Goal: Information Seeking & Learning: Learn about a topic

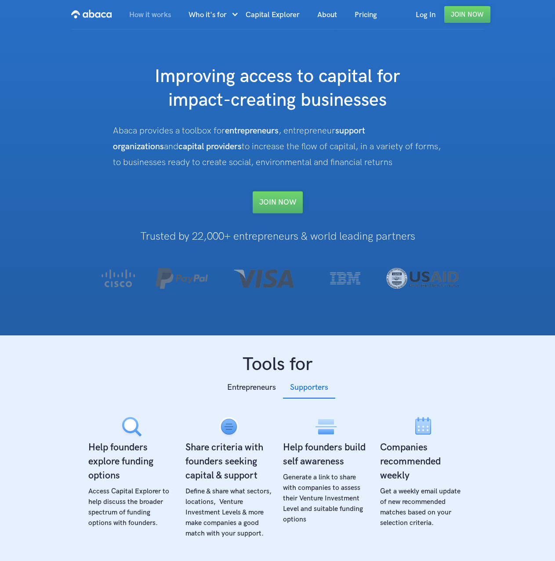
click at [153, 18] on link "How it works" at bounding box center [149, 15] width 59 height 30
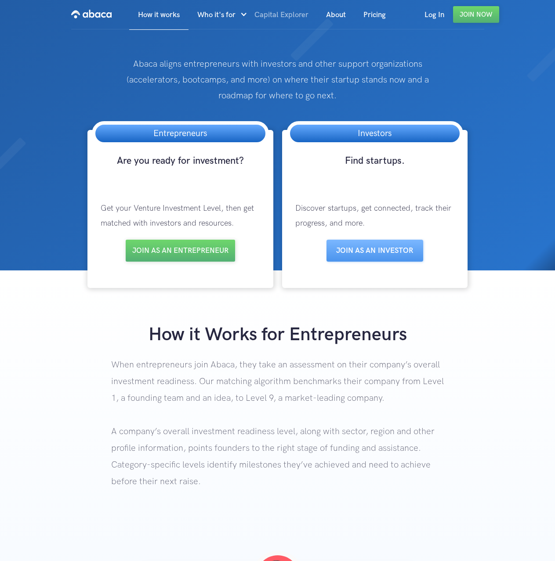
click at [290, 12] on link "Capital Explorer" at bounding box center [282, 15] width 72 height 30
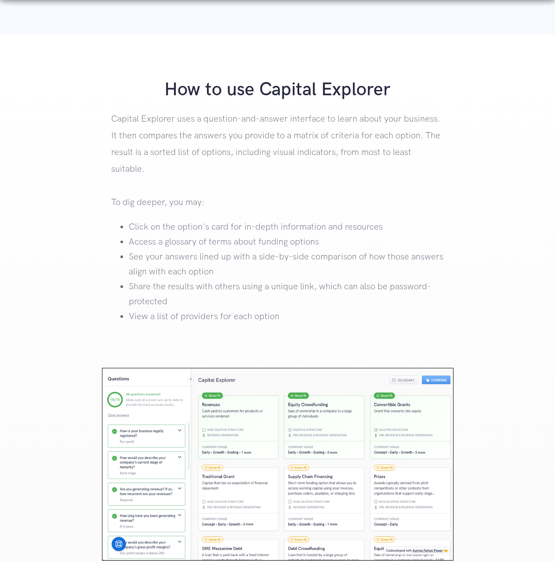
scroll to position [1230, 0]
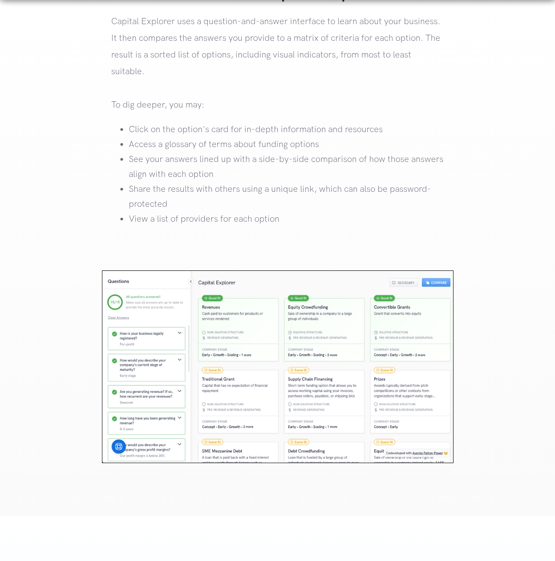
click at [355, 167] on li "See your answers lined up with a side-by-side comparison of how those answers a…" at bounding box center [286, 167] width 315 height 30
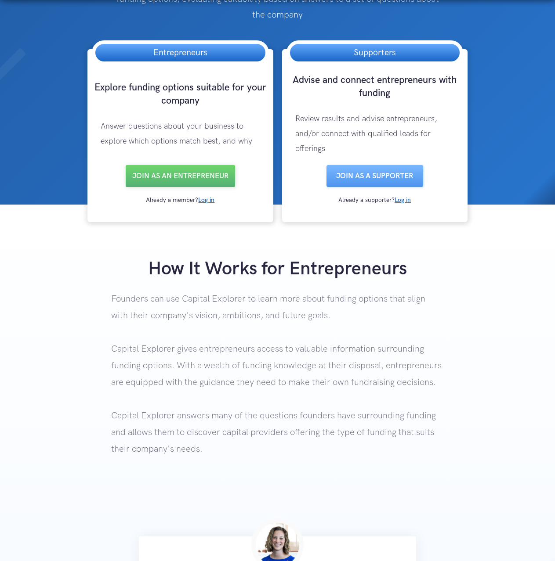
scroll to position [0, 0]
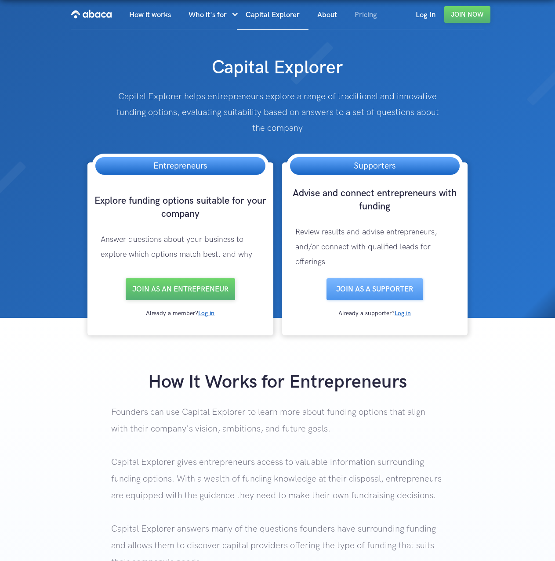
click at [356, 16] on link "Pricing" at bounding box center [366, 15] width 40 height 30
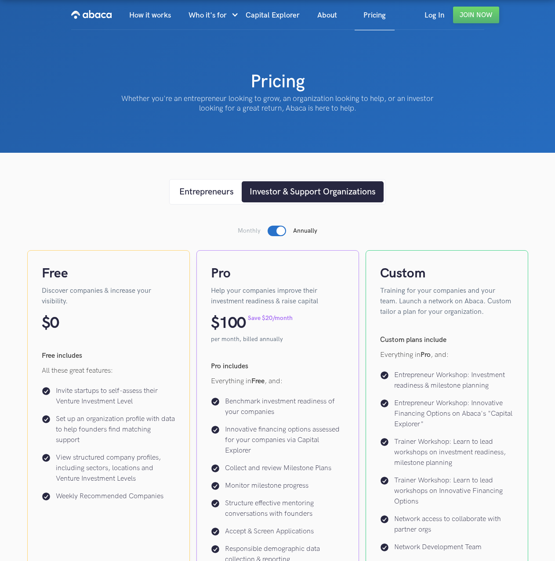
click at [86, 203] on div "Entrepreneurs Investor & Support Organizations Forever Free Learn your investme…" at bounding box center [277, 467] width 501 height 577
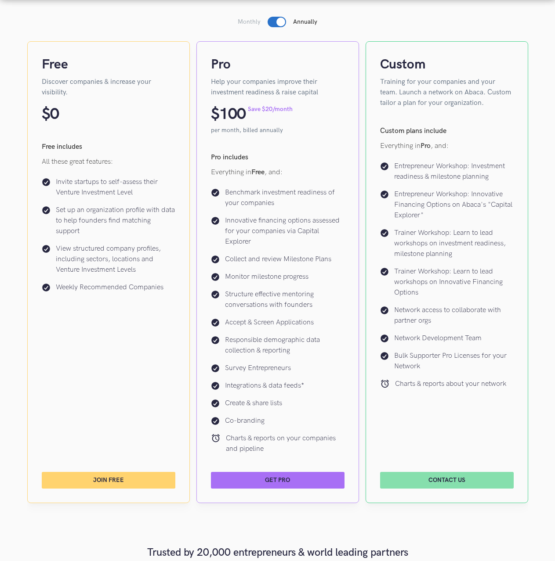
scroll to position [220, 0]
